Goal: Transaction & Acquisition: Purchase product/service

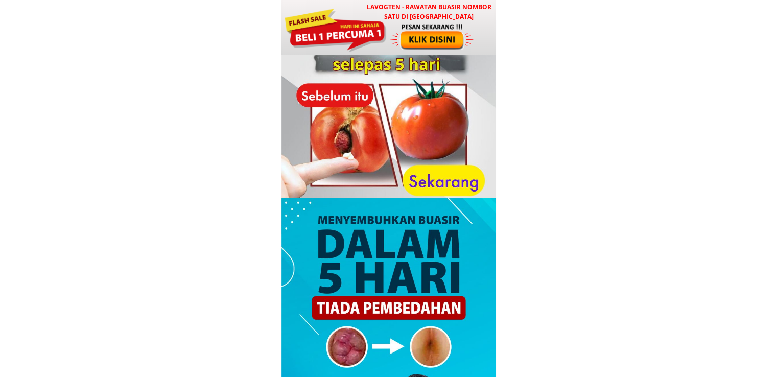
click at [371, 40] on div at bounding box center [334, 29] width 103 height 46
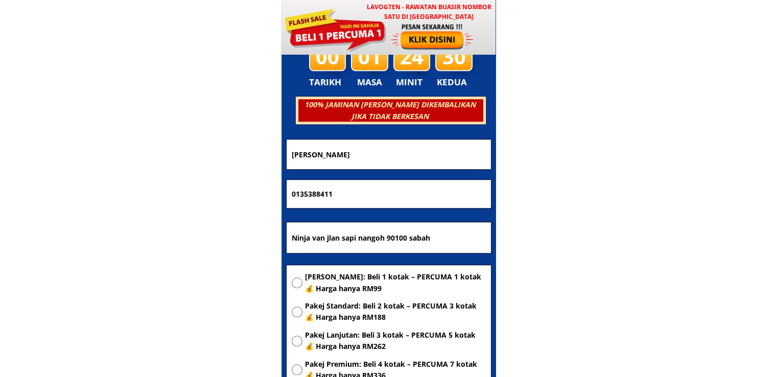
scroll to position [4925, 0]
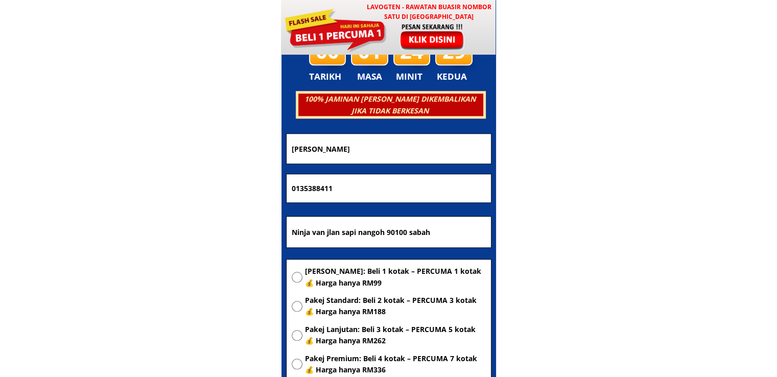
drag, startPoint x: 453, startPoint y: 234, endPoint x: 168, endPoint y: 229, distance: 285.6
click at [159, 227] on body "LAVOGTEN - Rawatan Buasir Nombor Satu di [GEOGRAPHIC_DATA] Dengarkan pengalaman…" at bounding box center [388, 293] width 777 height 10436
paste input "Madan tuanku"
type input "Madan tuanku"
click at [324, 270] on span "[PERSON_NAME]: Beli 1 kotak – PERCUMA 1 kotak 💰 Harga hanya RM99" at bounding box center [395, 277] width 181 height 23
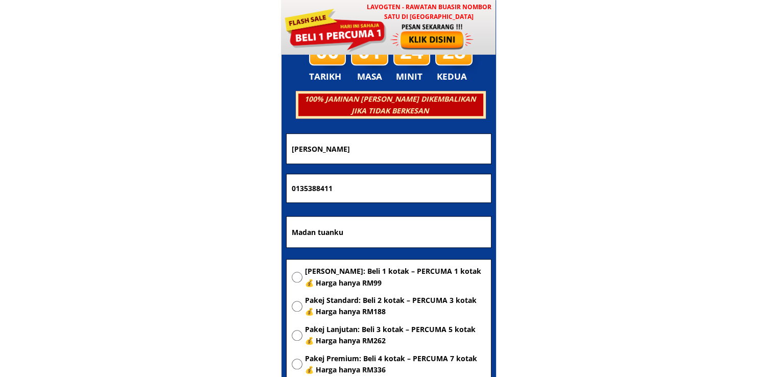
radio input "true"
drag, startPoint x: 361, startPoint y: 184, endPoint x: 195, endPoint y: 184, distance: 165.5
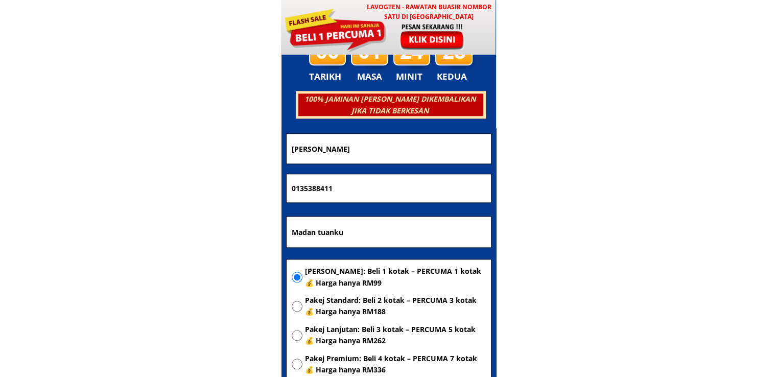
click at [204, 184] on body "LAVOGTEN - Rawatan Buasir Nombor Satu di [GEOGRAPHIC_DATA] Dengarkan pengalaman…" at bounding box center [388, 293] width 777 height 10436
click at [359, 184] on input "0135388411" at bounding box center [388, 188] width 199 height 29
paste input "601126366634"
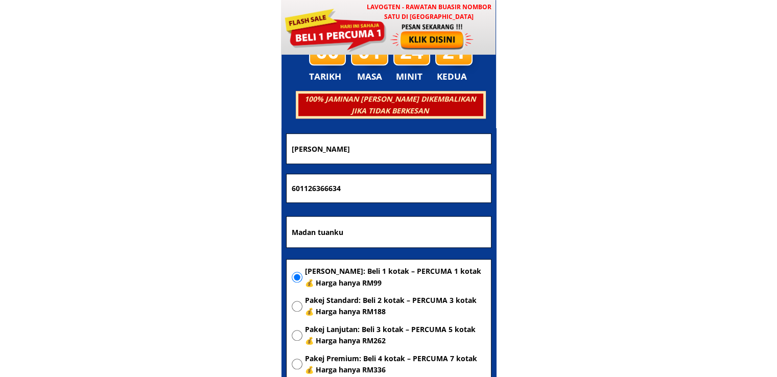
type input "601126366634"
drag, startPoint x: 374, startPoint y: 148, endPoint x: 250, endPoint y: 158, distance: 124.5
click at [259, 157] on body "LAVOGTEN - Rawatan Buasir Nombor Satu di [GEOGRAPHIC_DATA] Dengarkan pengalaman…" at bounding box center [388, 293] width 777 height 10436
paste input "Redw"
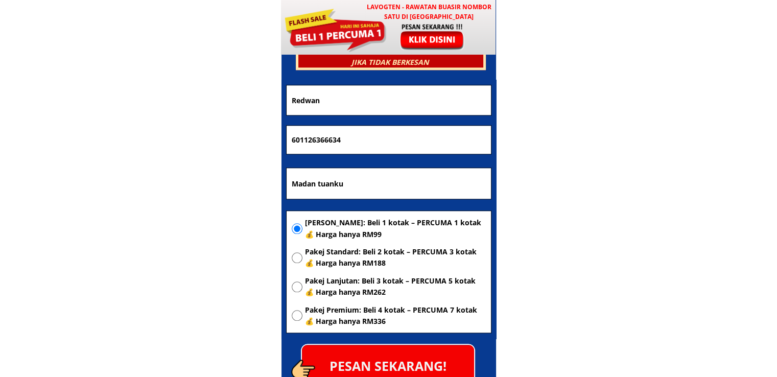
scroll to position [5027, 0]
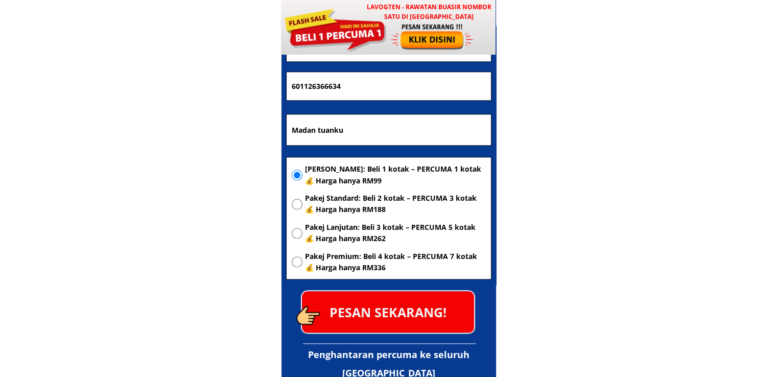
type input "Redwan"
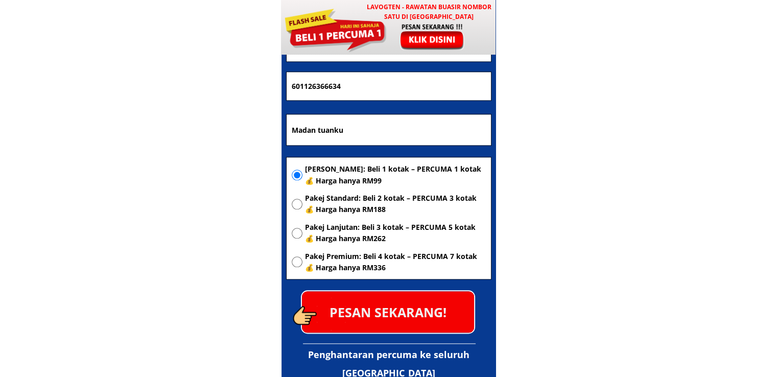
click at [394, 302] on p "PESAN SEKARANG!" at bounding box center [388, 311] width 172 height 41
